Goal: Find contact information: Find contact information

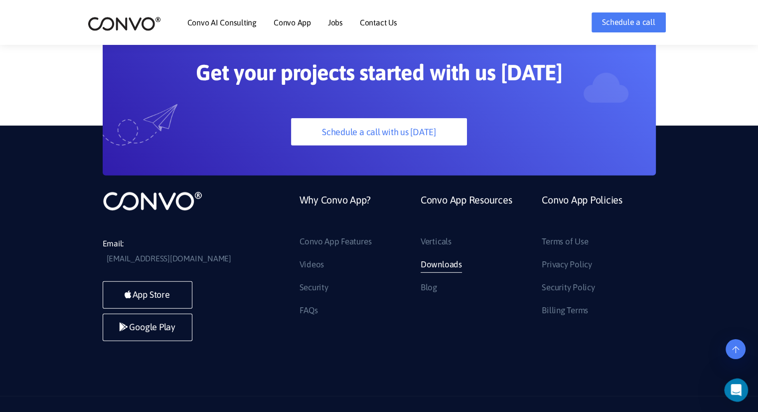
scroll to position [2766, 0]
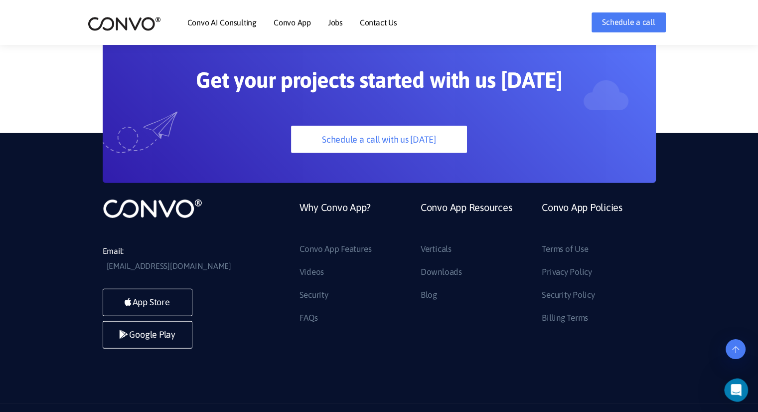
click at [730, 357] on link at bounding box center [736, 349] width 20 height 20
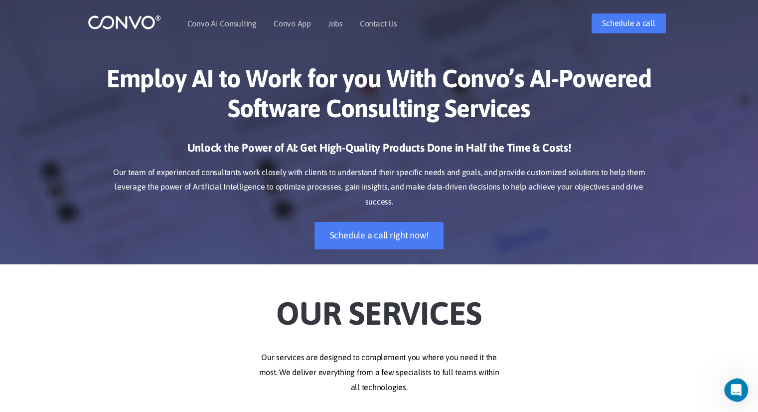
scroll to position [0, 0]
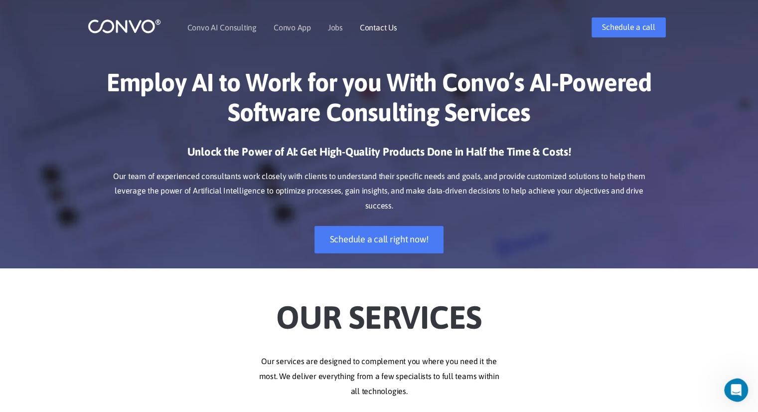
click at [374, 23] on link "Contact Us" at bounding box center [378, 27] width 37 height 8
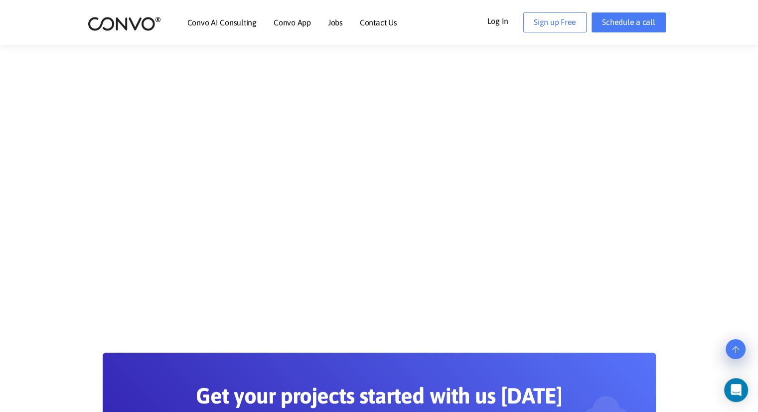
scroll to position [691, 0]
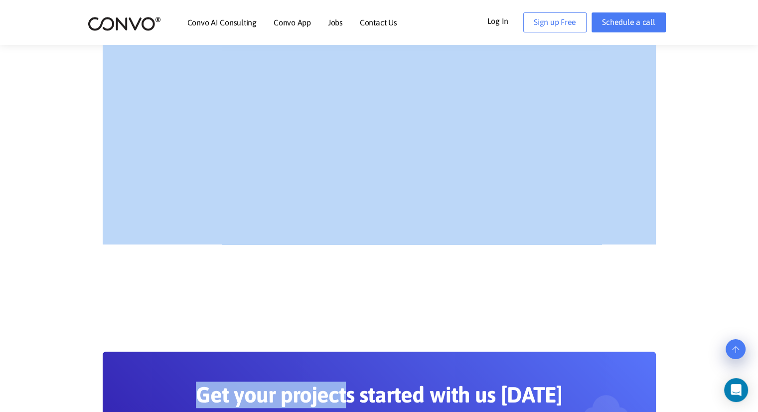
drag, startPoint x: 349, startPoint y: 247, endPoint x: 353, endPoint y: 306, distance: 59.0
click at [353, 303] on section "Get your projects started with us today Schedule a call with us today" at bounding box center [379, 395] width 758 height 206
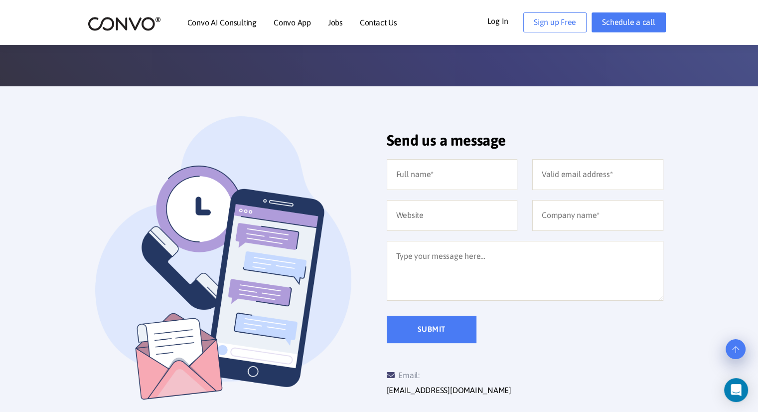
scroll to position [0, 0]
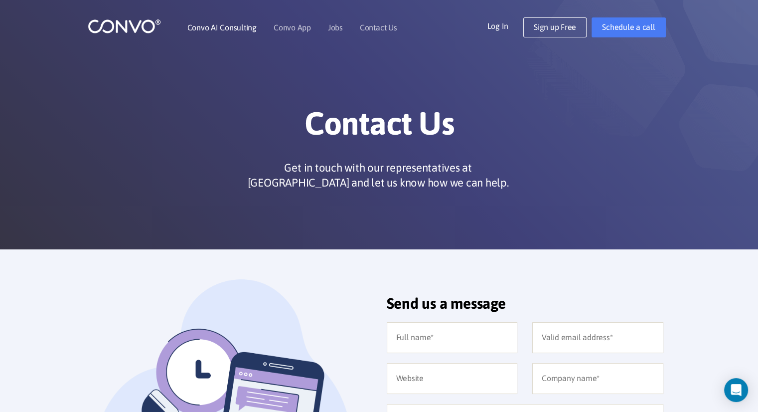
click at [222, 27] on link "Convo AI Consulting" at bounding box center [221, 27] width 69 height 8
